Goal: Find specific page/section: Find specific page/section

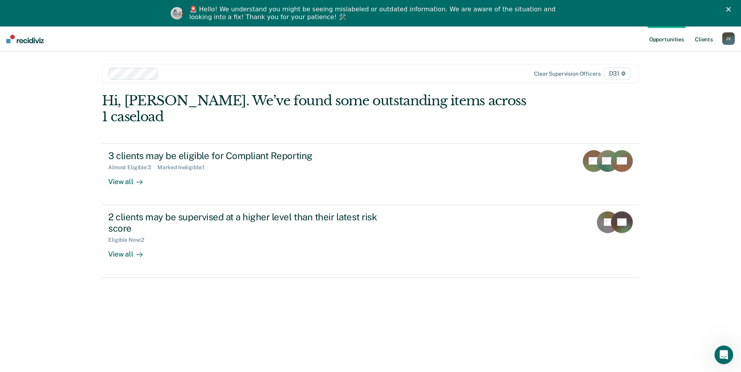
click at [708, 39] on link "Client s" at bounding box center [703, 39] width 21 height 25
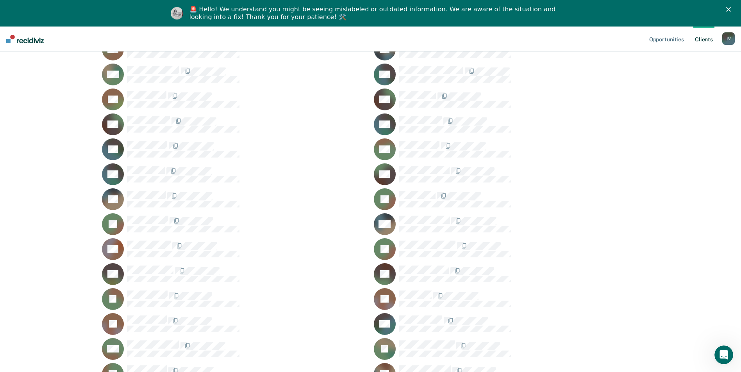
scroll to position [664, 0]
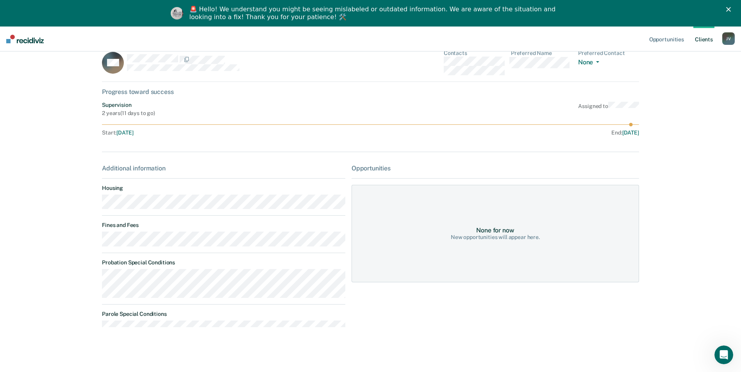
scroll to position [27, 0]
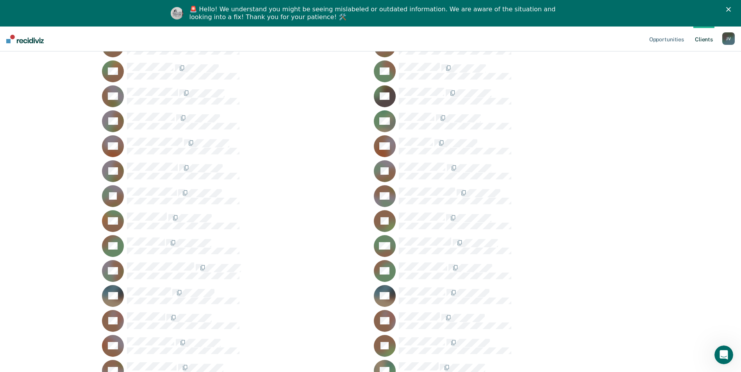
scroll to position [1444, 0]
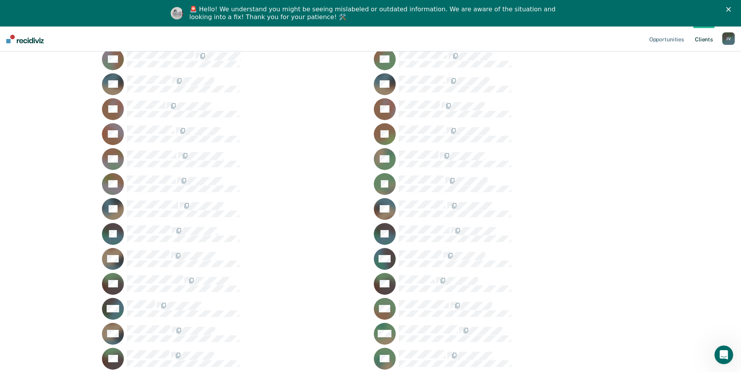
scroll to position [1635, 0]
